Goal: Transaction & Acquisition: Purchase product/service

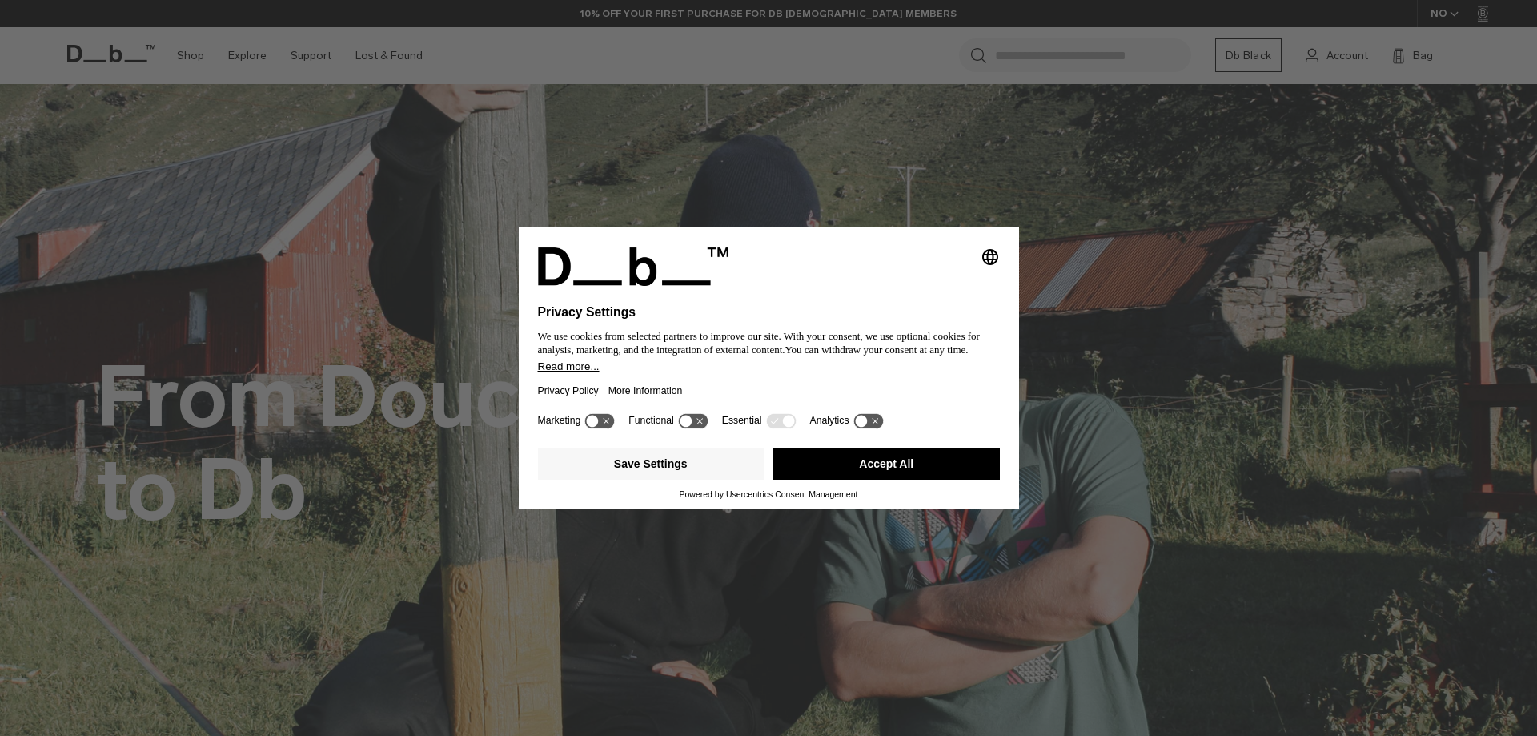
click at [949, 468] on button "Accept All" at bounding box center [886, 464] width 227 height 32
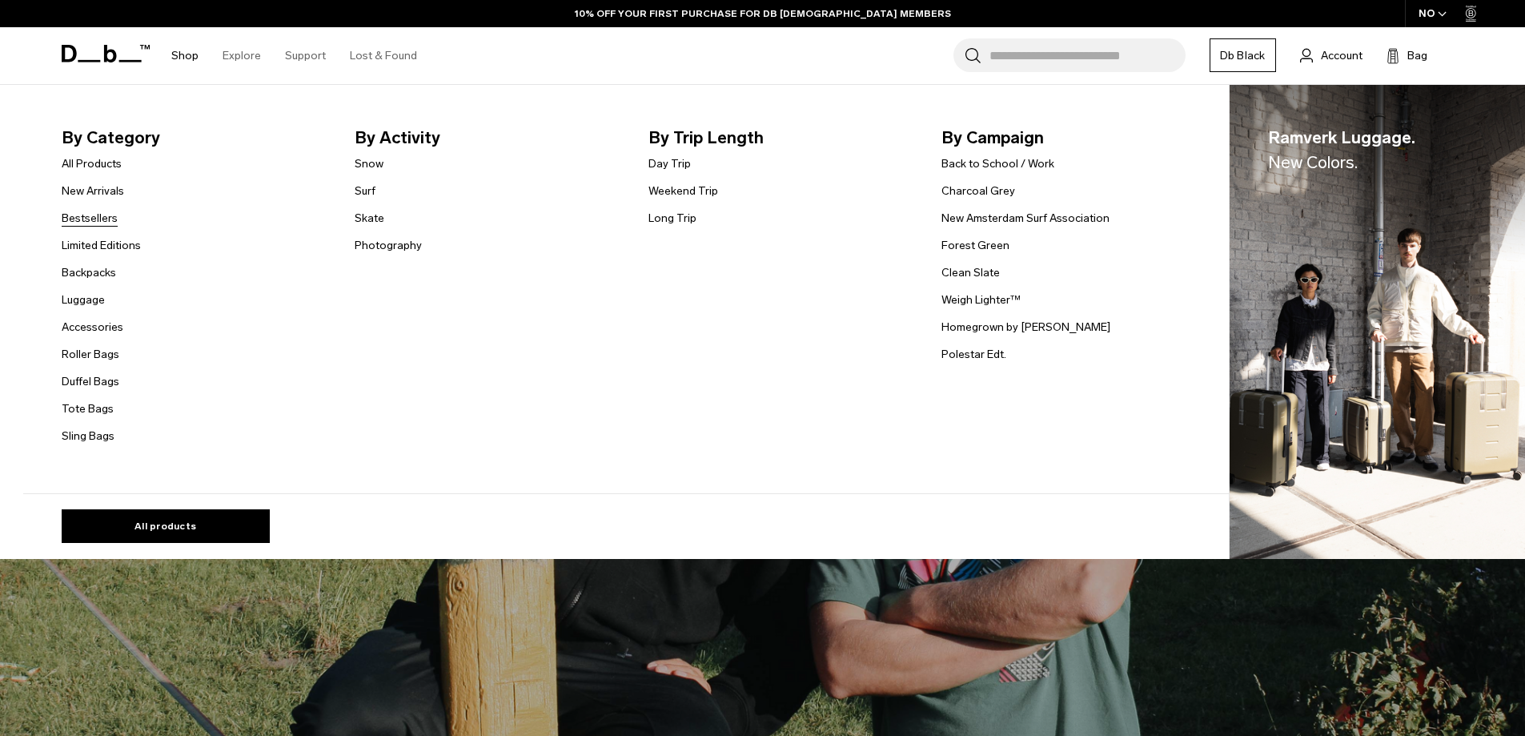
click at [98, 225] on link "Bestsellers" at bounding box center [90, 218] width 56 height 17
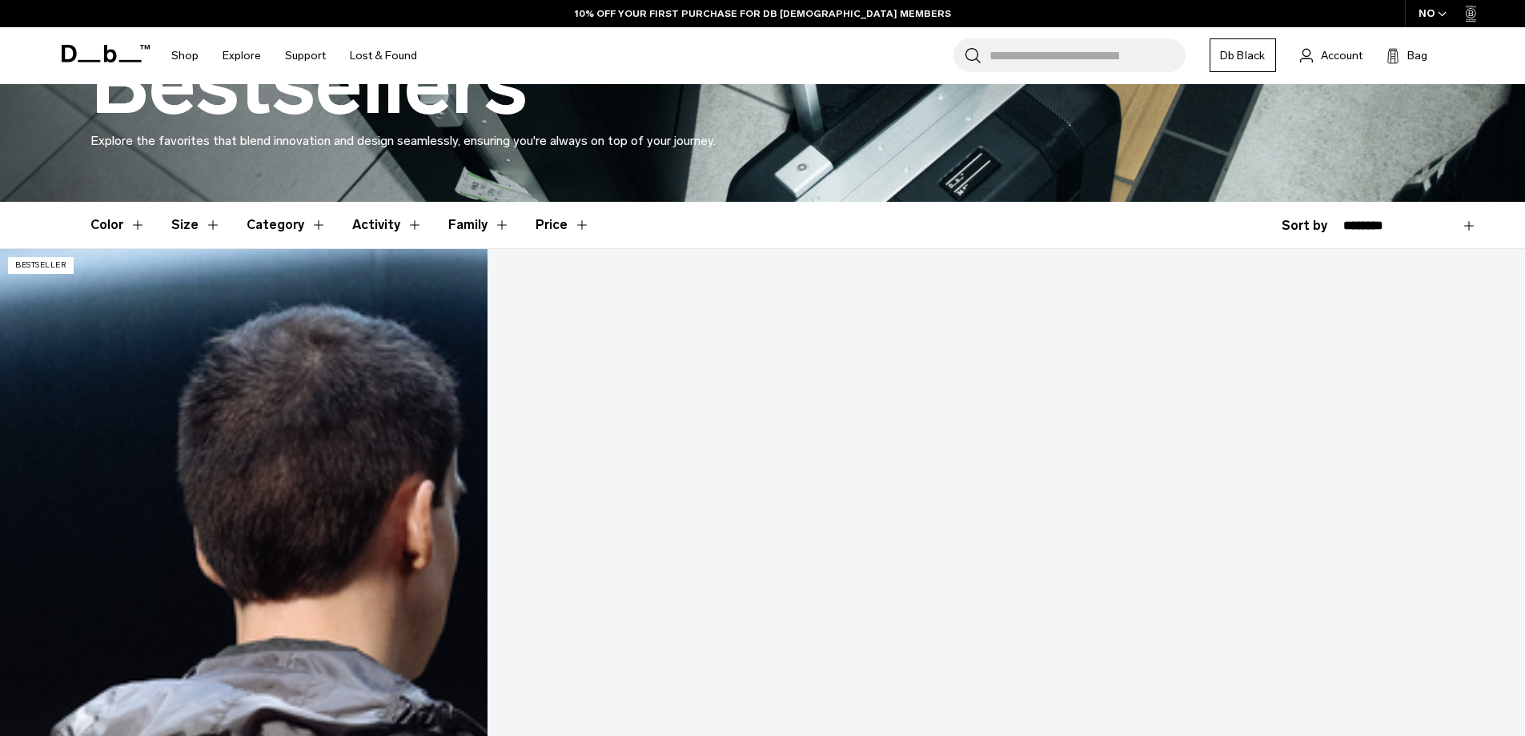
scroll to position [320, 0]
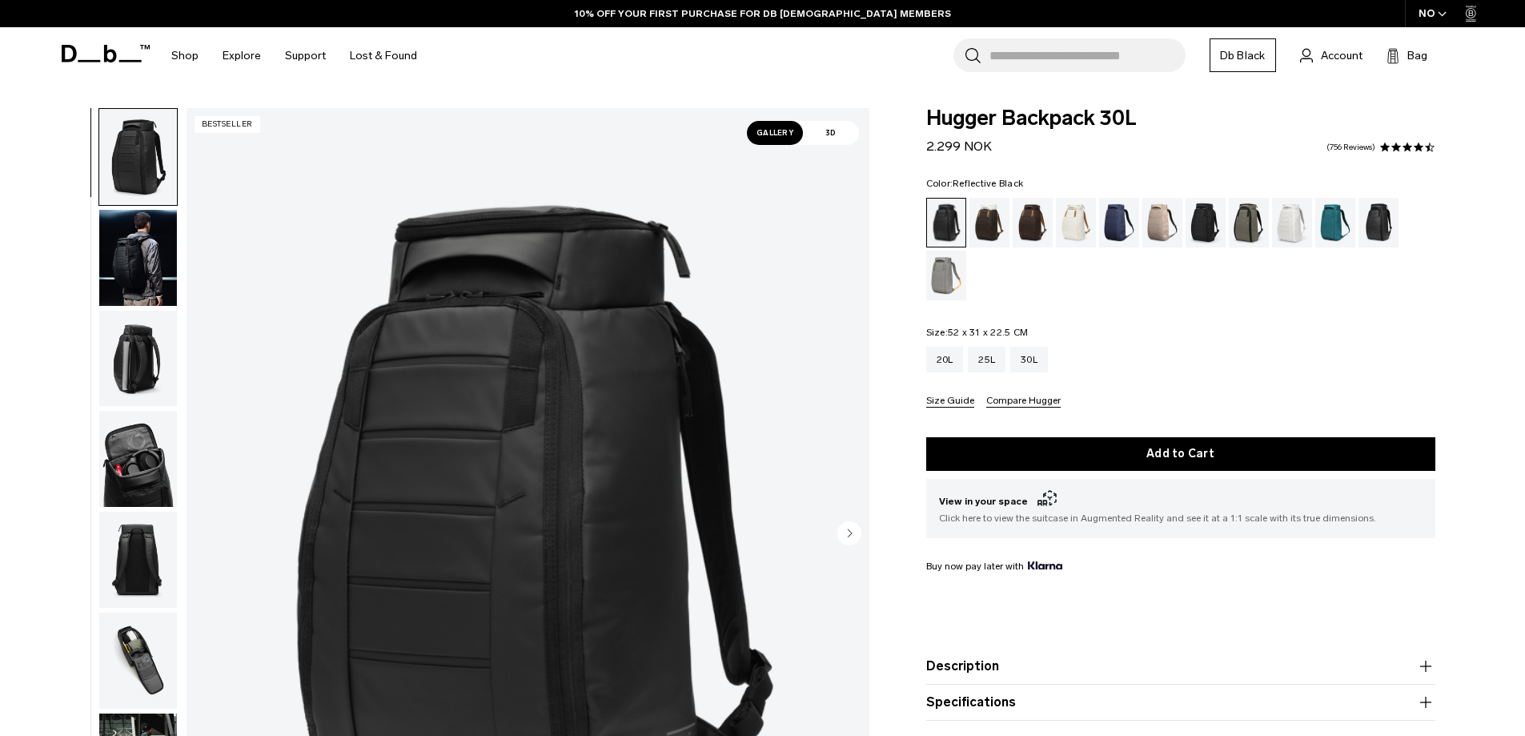
click at [1377, 219] on div "Reflective Black" at bounding box center [1379, 223] width 41 height 50
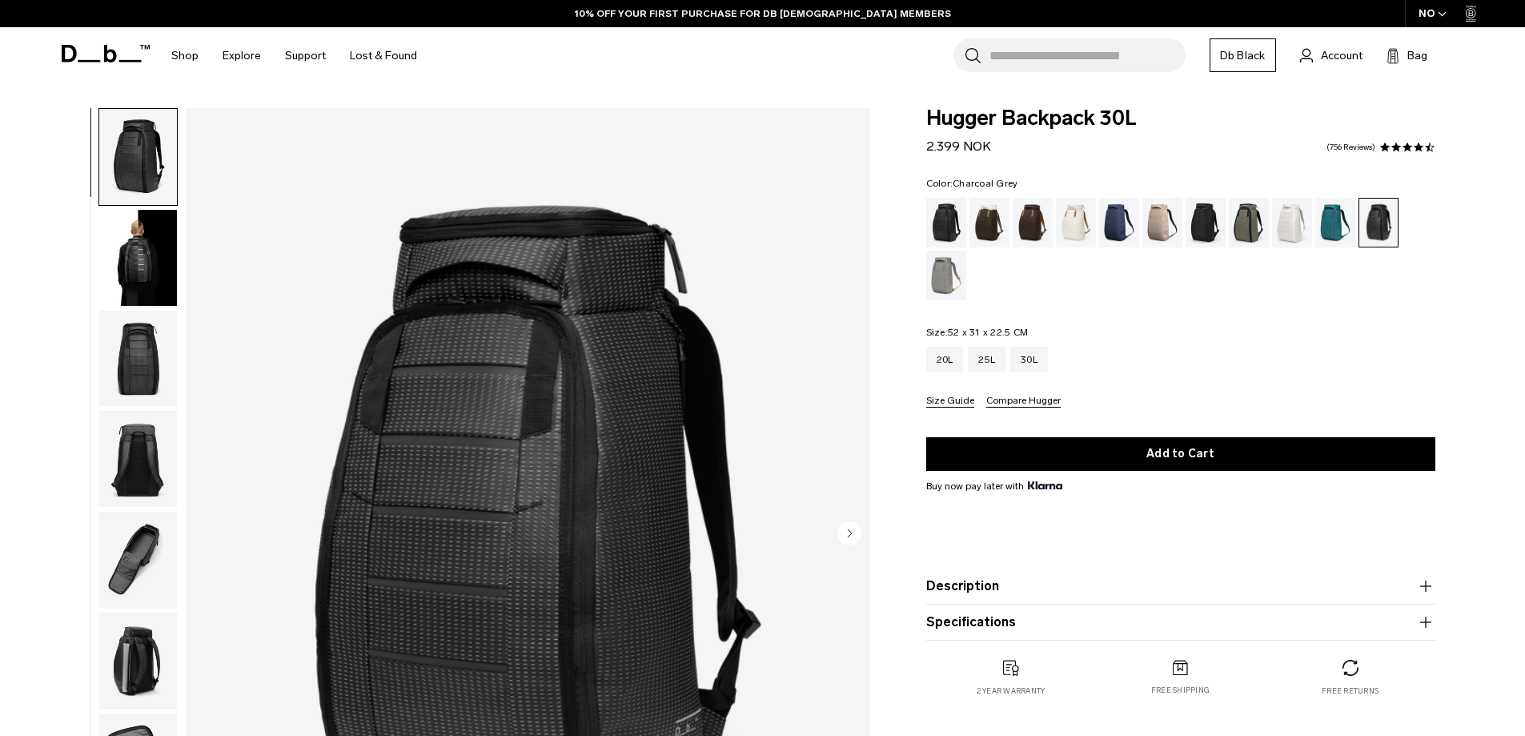
click at [1205, 214] on div "Charcoal Grey" at bounding box center [1206, 223] width 41 height 50
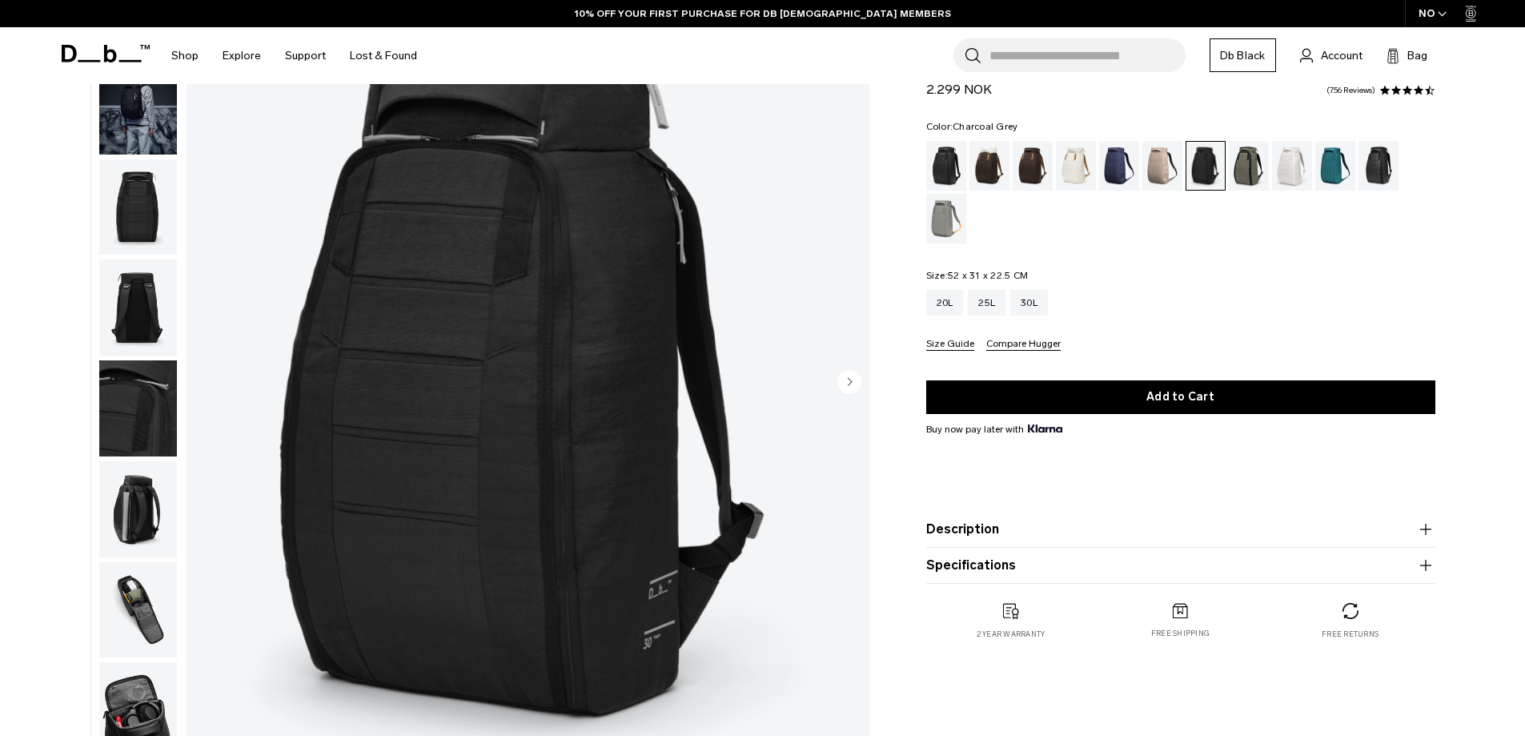
scroll to position [160, 0]
